Goal: Transaction & Acquisition: Download file/media

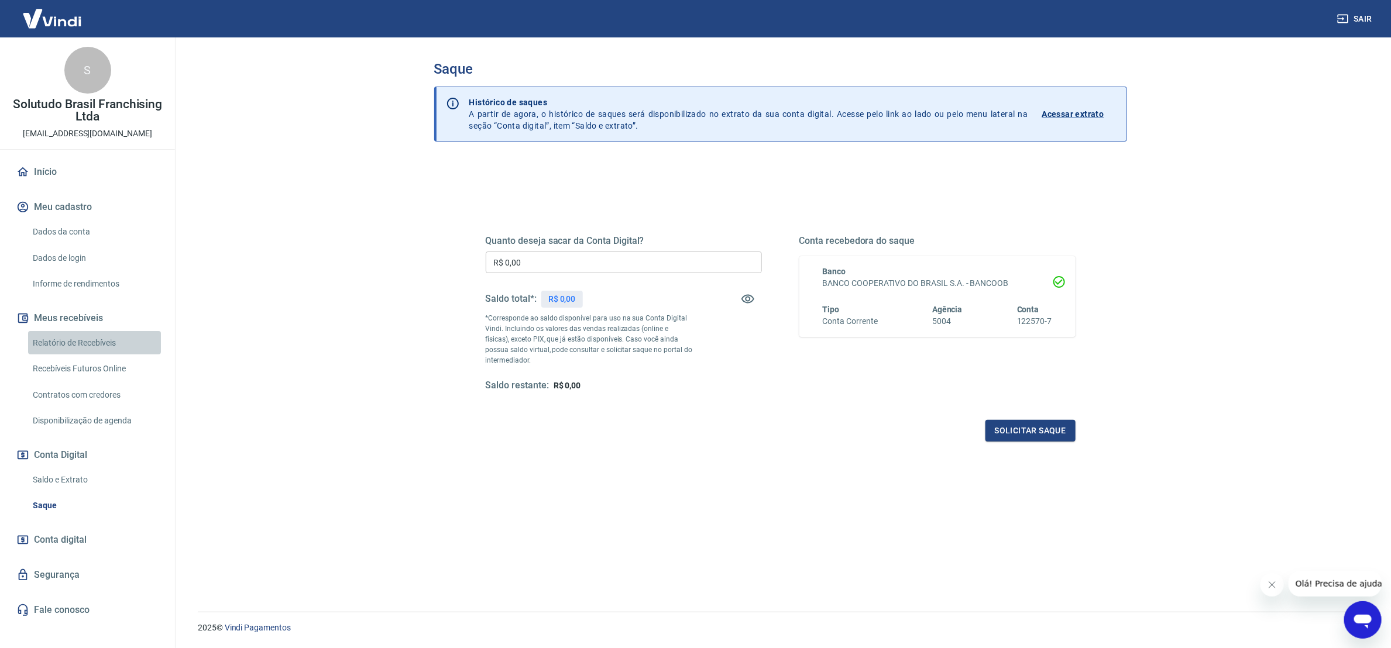
click at [78, 341] on link "Relatório de Recebíveis" at bounding box center [94, 343] width 133 height 24
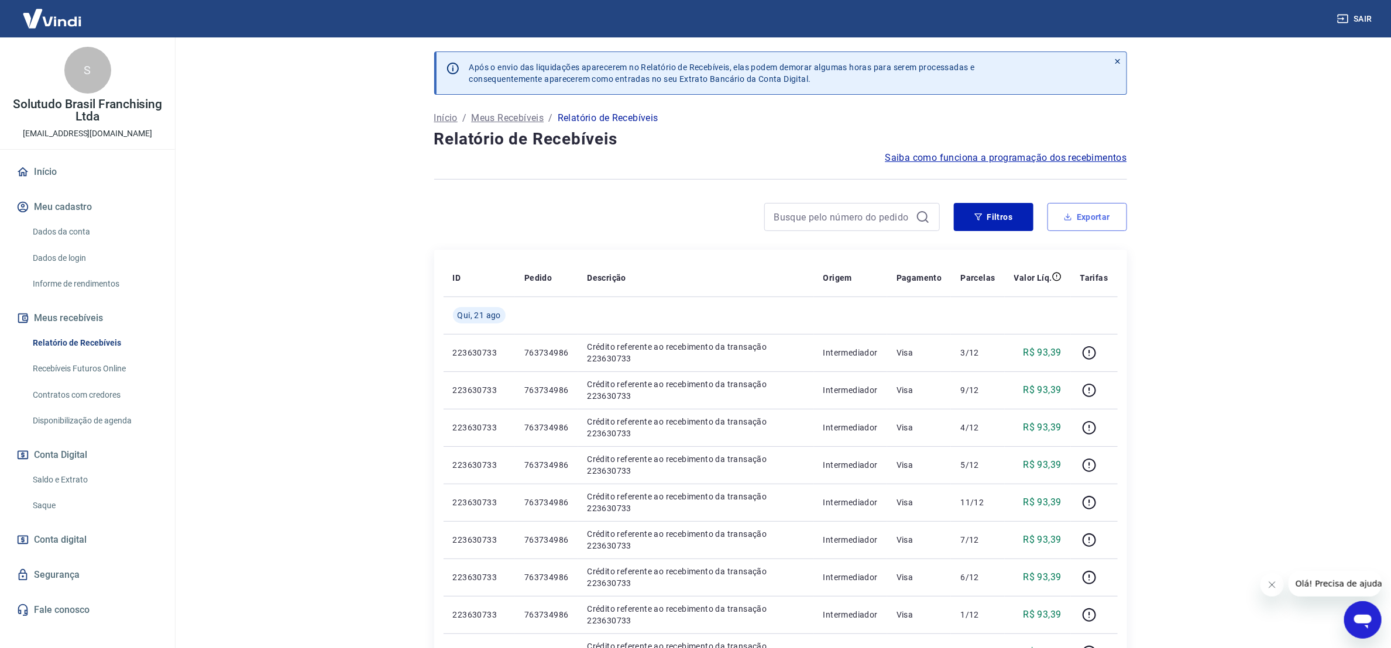
click at [1062, 211] on button "Exportar" at bounding box center [1087, 217] width 80 height 28
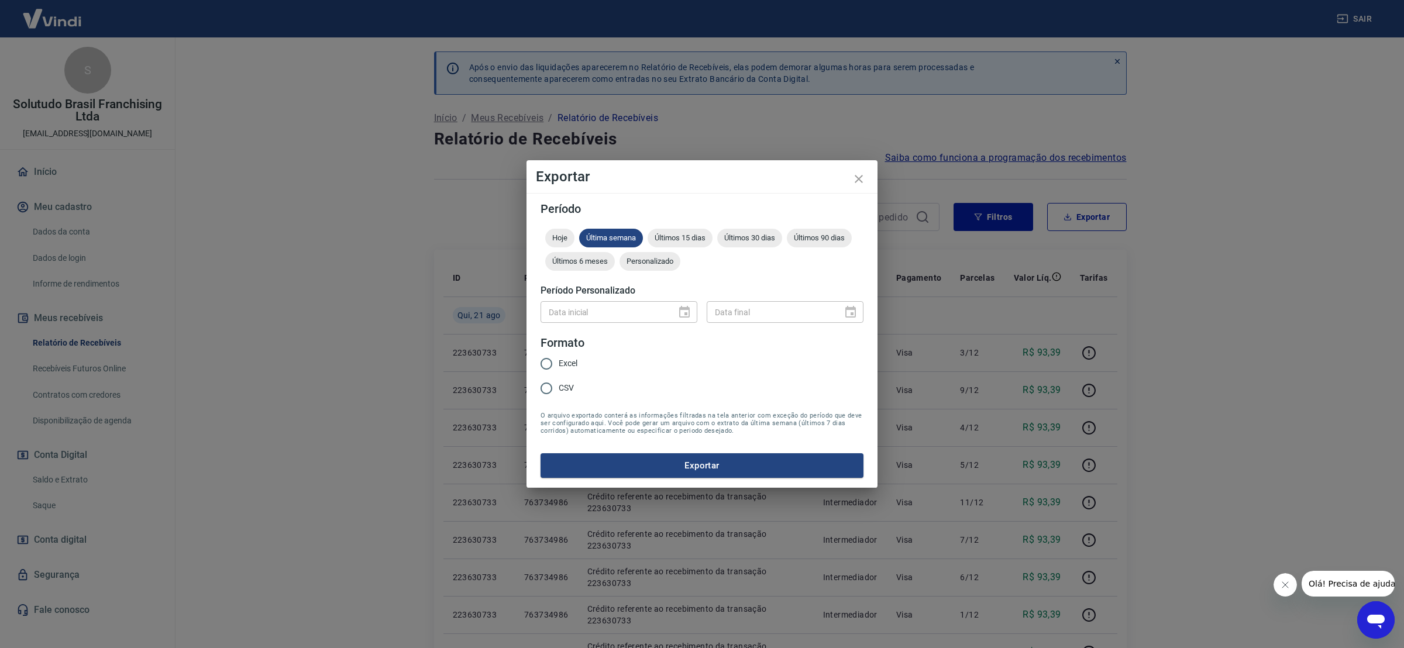
drag, startPoint x: 552, startPoint y: 362, endPoint x: 576, endPoint y: 321, distance: 47.0
click at [553, 359] on input "Excel" at bounding box center [546, 364] width 25 height 25
radio input "true"
click at [710, 234] on span "Últimos 15 dias" at bounding box center [680, 237] width 65 height 9
click at [742, 469] on button "Exportar" at bounding box center [702, 465] width 323 height 25
